Goal: Task Accomplishment & Management: Use online tool/utility

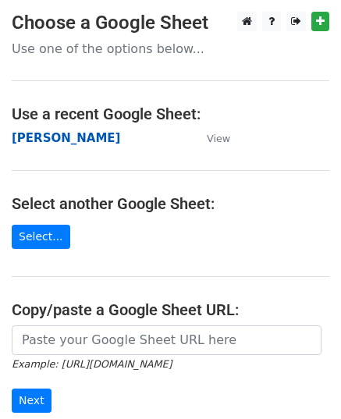
click at [53, 143] on strong "[PERSON_NAME]" at bounding box center [66, 138] width 108 height 14
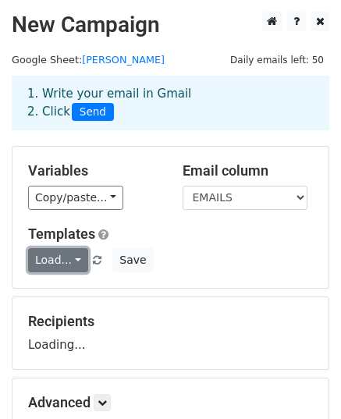
click at [64, 270] on link "Load..." at bounding box center [58, 260] width 60 height 24
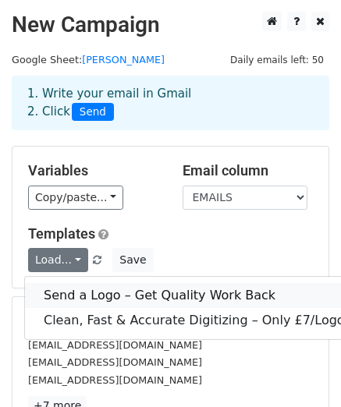
click at [217, 288] on link "Send a Logo – Get Quality Work Back" at bounding box center [228, 295] width 407 height 25
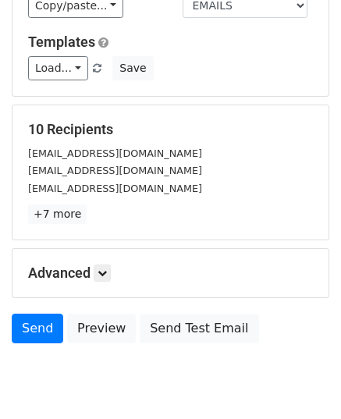
scroll to position [246, 0]
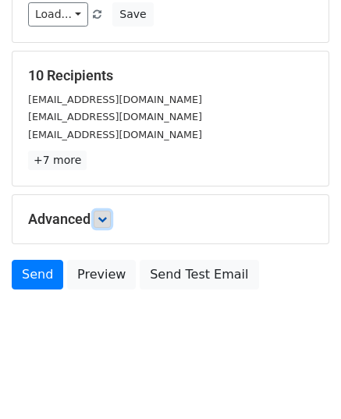
click at [103, 224] on link at bounding box center [102, 219] width 17 height 17
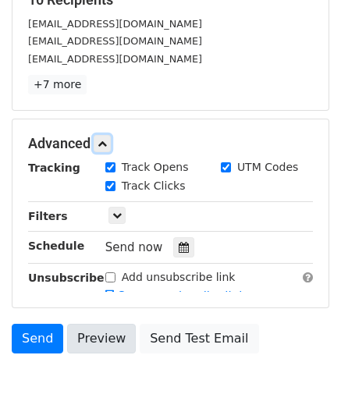
scroll to position [390, 0]
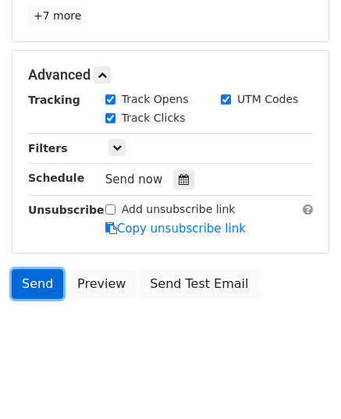
click at [33, 273] on link "Send" at bounding box center [37, 284] width 51 height 30
